Goal: Obtain resource: Download file/media

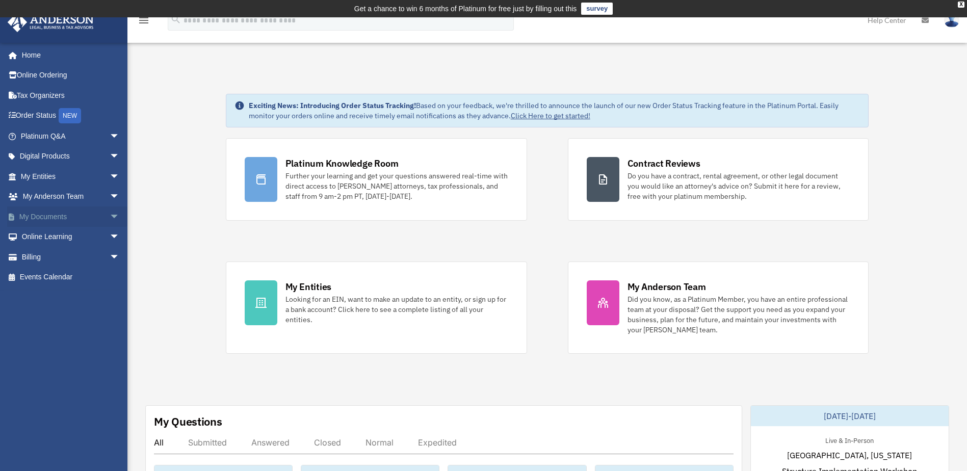
click at [53, 222] on link "My Documents arrow_drop_down" at bounding box center [71, 216] width 128 height 20
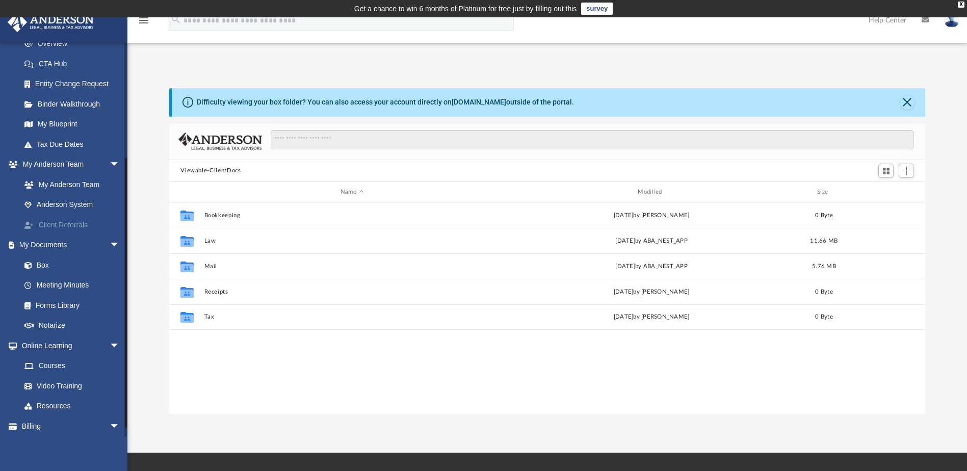
scroll to position [175, 0]
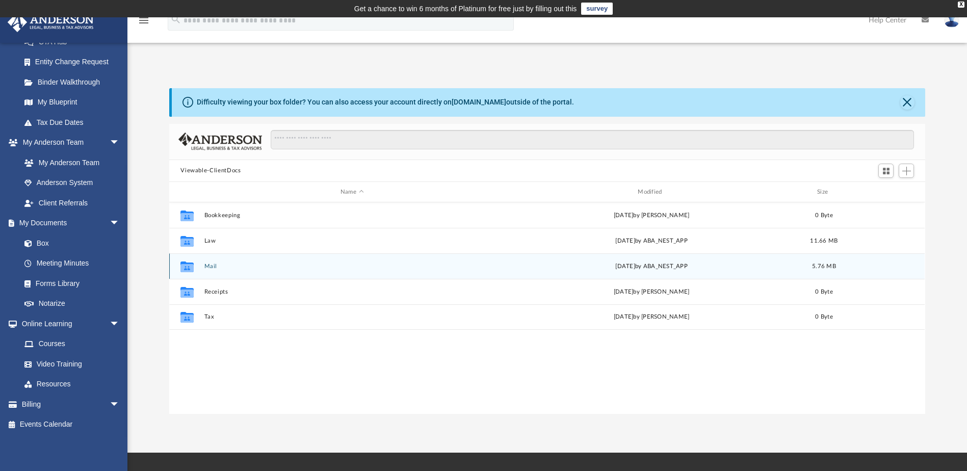
click at [207, 267] on button "Mail" at bounding box center [351, 266] width 295 height 7
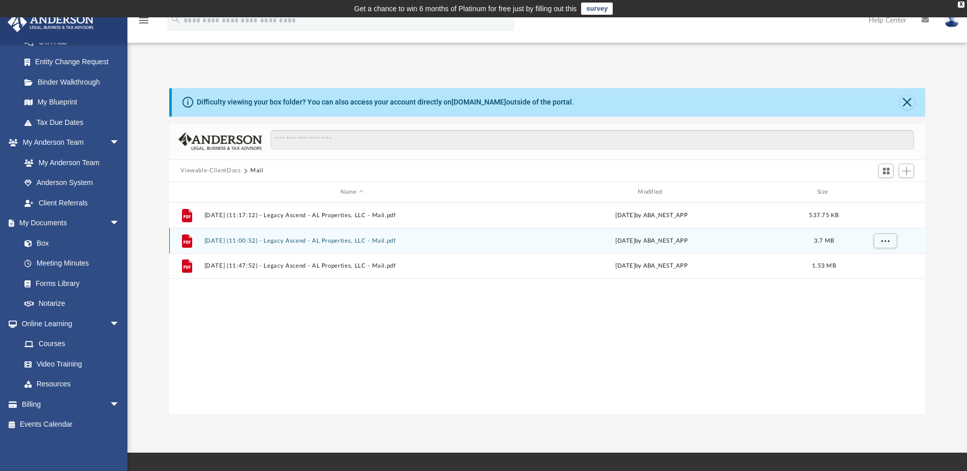
click at [370, 244] on button "2025.09.24 (11:00:52) - Legacy Ascend - AL Properties, LLC - Mail.pdf" at bounding box center [351, 241] width 295 height 7
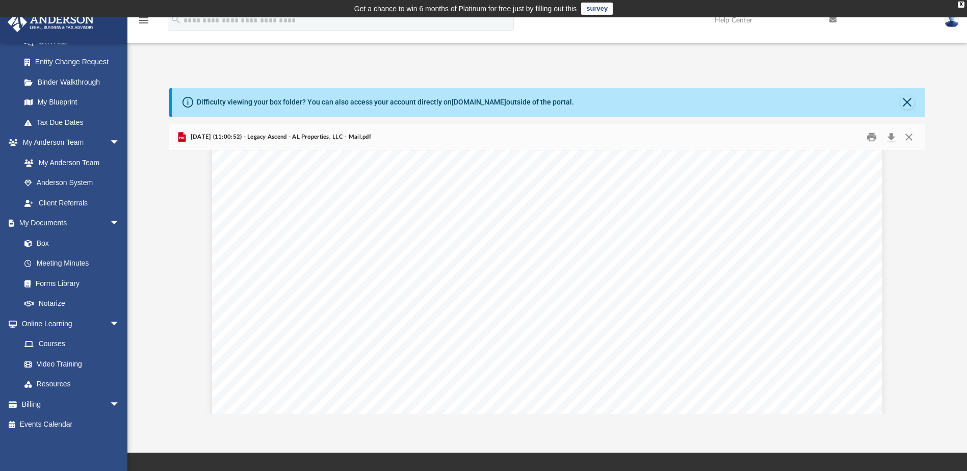
scroll to position [9178, 0]
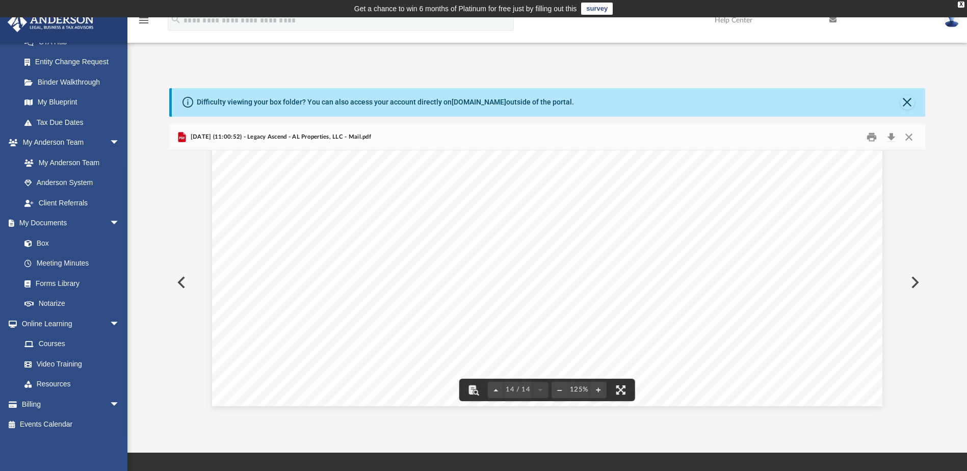
click at [916, 284] on button "Preview" at bounding box center [914, 282] width 22 height 29
click at [180, 284] on button "Preview" at bounding box center [180, 282] width 22 height 29
drag, startPoint x: 923, startPoint y: 286, endPoint x: 921, endPoint y: 181, distance: 104.5
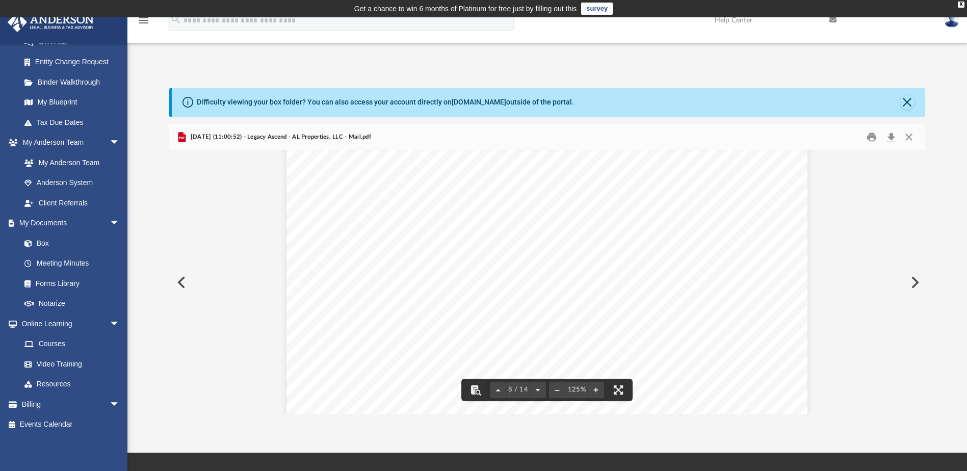
click at [922, 185] on div "8 / 14 125%" at bounding box center [546, 281] width 755 height 263
click at [913, 284] on button "Preview" at bounding box center [914, 282] width 22 height 29
click at [892, 140] on button "Download" at bounding box center [891, 137] width 18 height 16
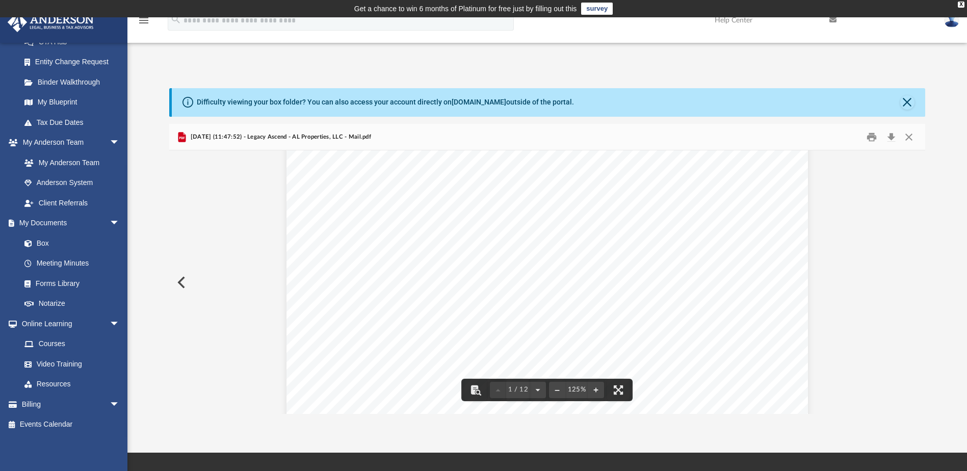
scroll to position [314, 0]
click at [186, 278] on button "Preview" at bounding box center [180, 282] width 22 height 29
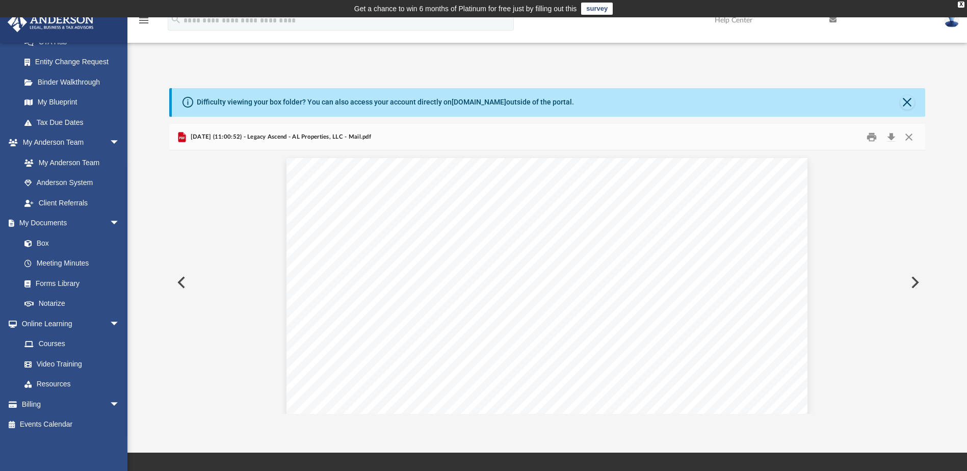
scroll to position [7536, 0]
click at [186, 278] on button "Preview" at bounding box center [180, 282] width 22 height 29
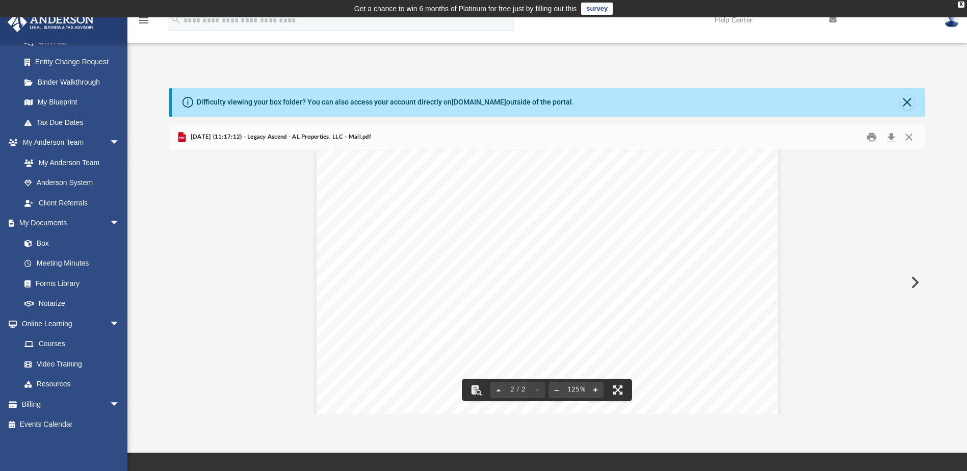
scroll to position [580, 0]
click at [138, 312] on div "Difficulty viewing your box folder? You can also access your account directly o…" at bounding box center [547, 251] width 840 height 326
click at [903, 103] on button "Close" at bounding box center [907, 102] width 14 height 14
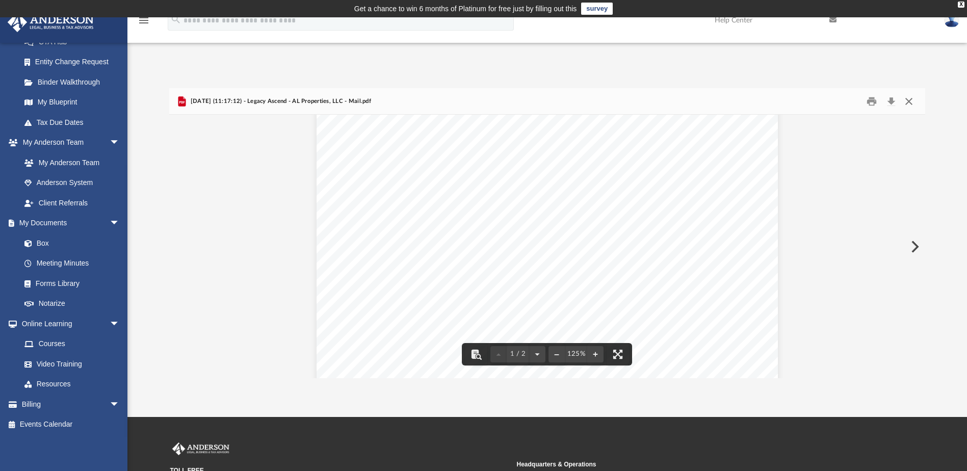
click at [911, 101] on button "Close" at bounding box center [909, 101] width 18 height 16
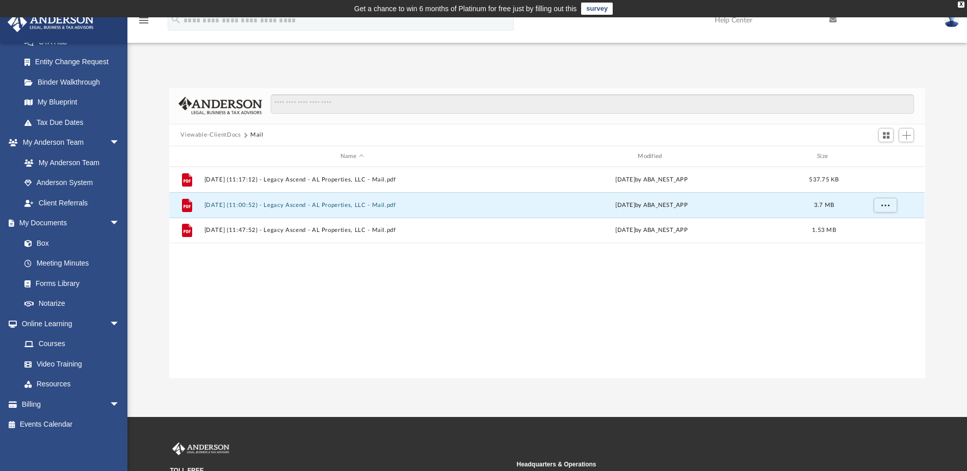
click at [330, 258] on div "File 2025.08.29 (11:17:12) - Legacy Ascend - AL Properties, LLC - Mail.pdf Fri …" at bounding box center [546, 272] width 755 height 211
click at [227, 133] on button "Viewable-ClientDocs" at bounding box center [210, 134] width 60 height 9
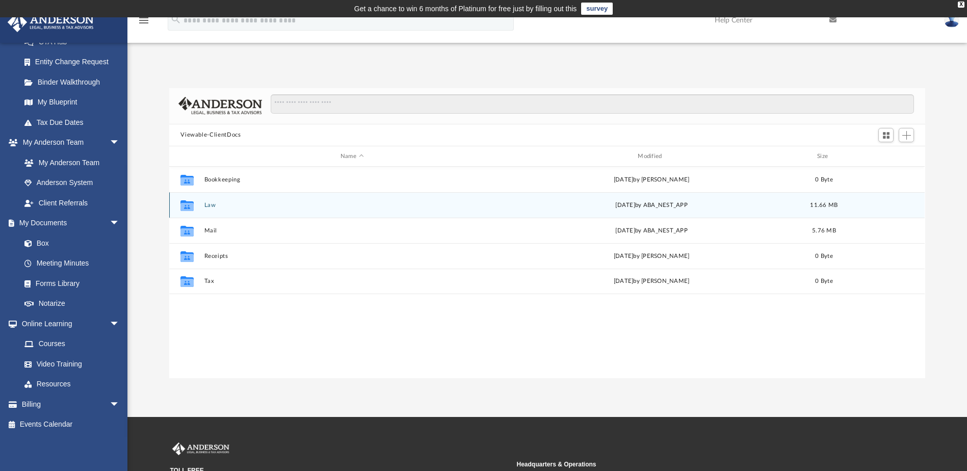
click at [208, 202] on button "Law" at bounding box center [351, 205] width 295 height 7
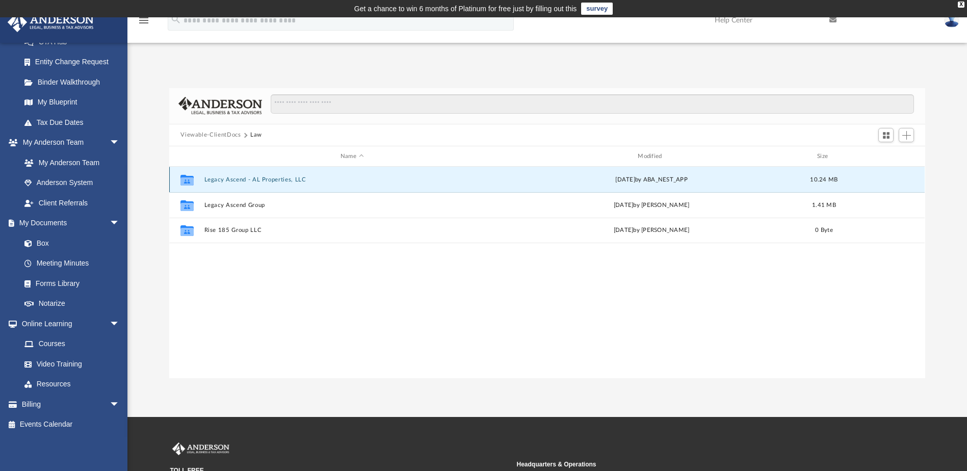
click at [242, 179] on button "Legacy Ascend - AL Properties, LLC" at bounding box center [351, 179] width 295 height 7
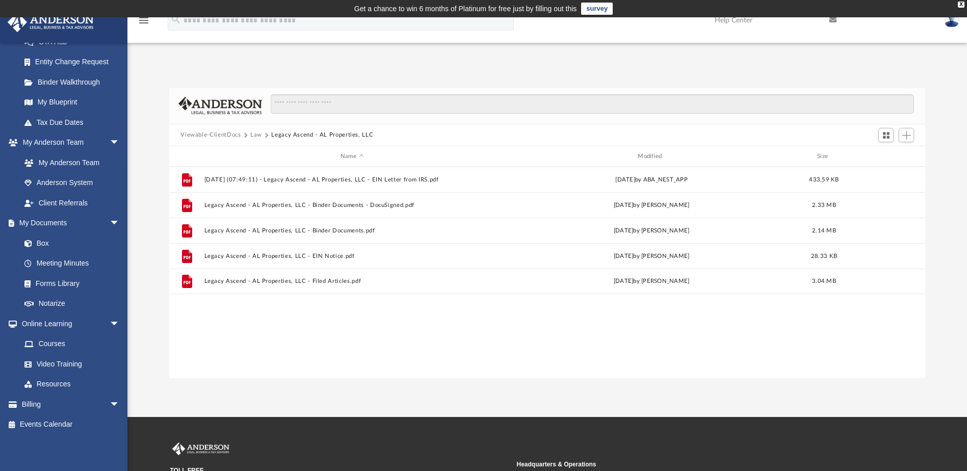
click at [256, 136] on button "Law" at bounding box center [256, 134] width 12 height 9
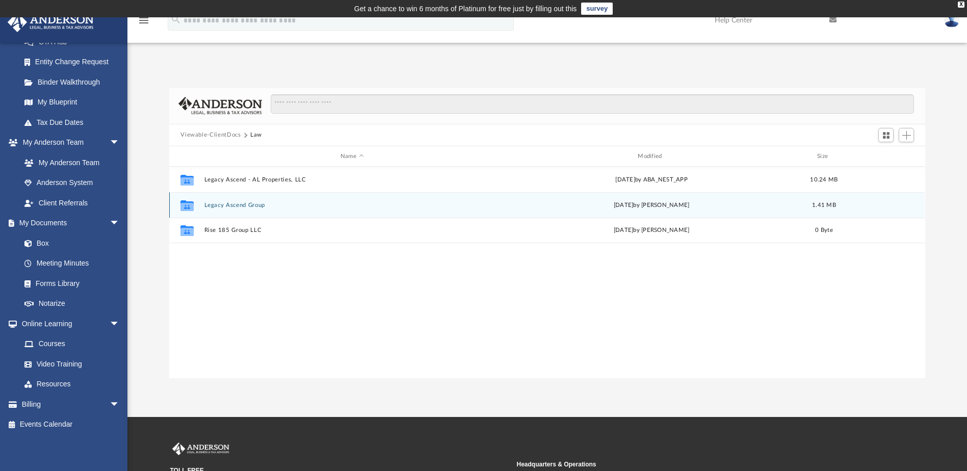
click at [232, 205] on button "Legacy Ascend Group" at bounding box center [351, 205] width 295 height 7
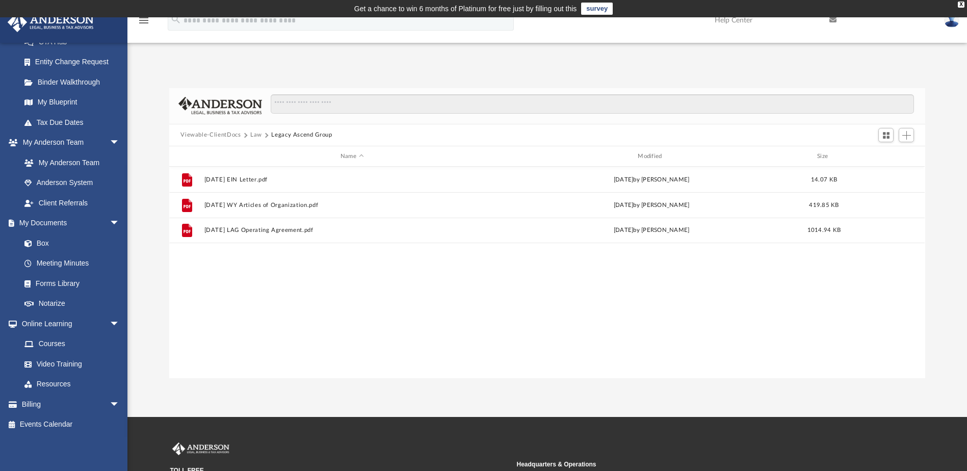
click at [254, 135] on button "Law" at bounding box center [256, 134] width 12 height 9
click at [312, 351] on div "Collaborated Folder Legacy Ascend - AL Properties, LLC Thu Aug 7 2025 by ABA_NE…" at bounding box center [546, 272] width 755 height 211
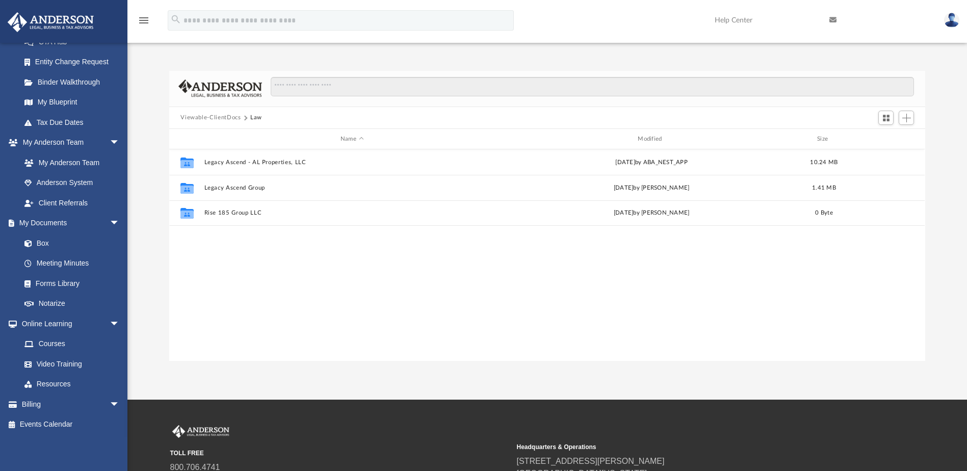
scroll to position [0, 0]
